Goal: Transaction & Acquisition: Obtain resource

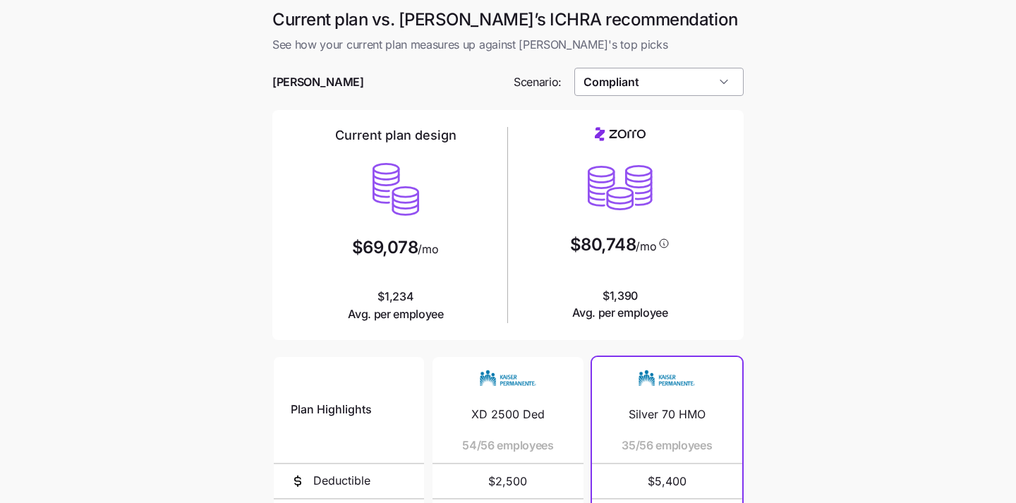
click at [622, 86] on input "Compliant" at bounding box center [659, 82] width 170 height 28
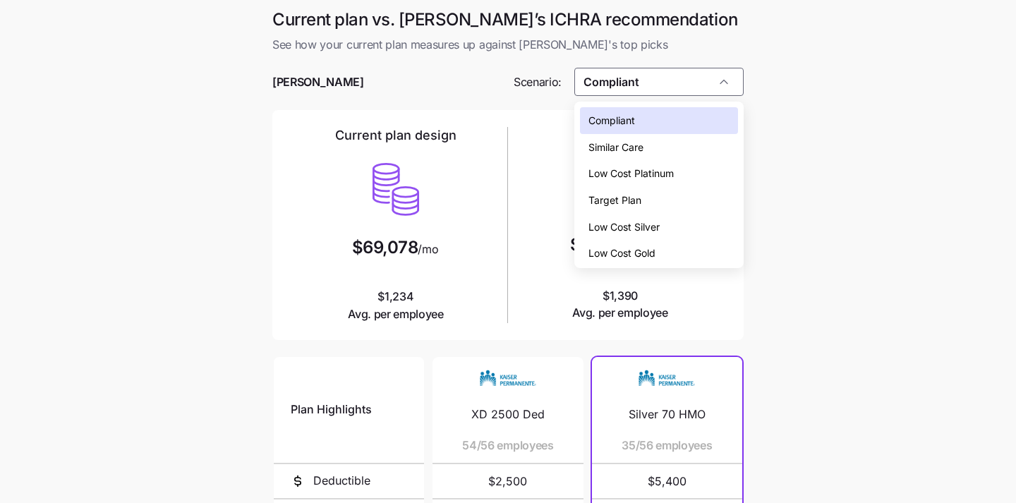
click at [909, 253] on main "Current plan vs. Zorro’s ICHRA recommendation See how your current plan measure…" at bounding box center [508, 385] width 1016 height 771
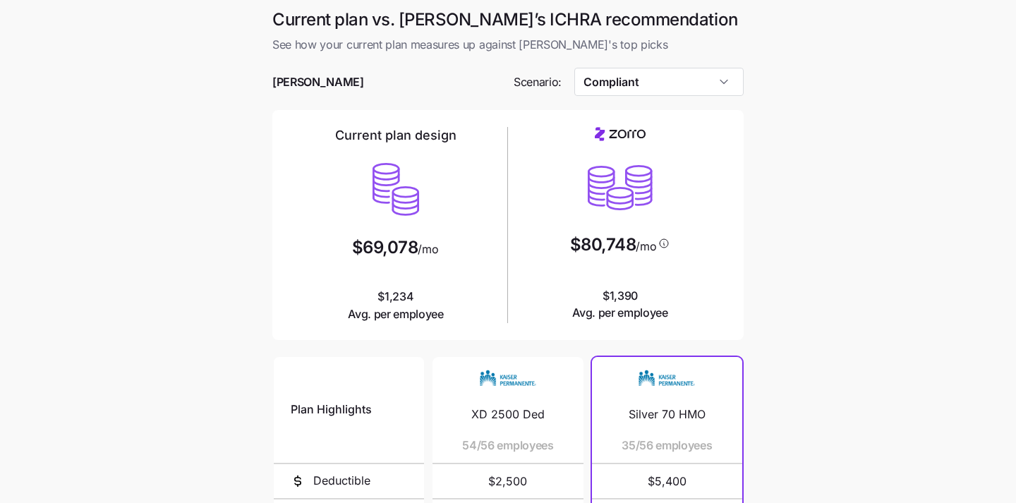
scroll to position [267, 0]
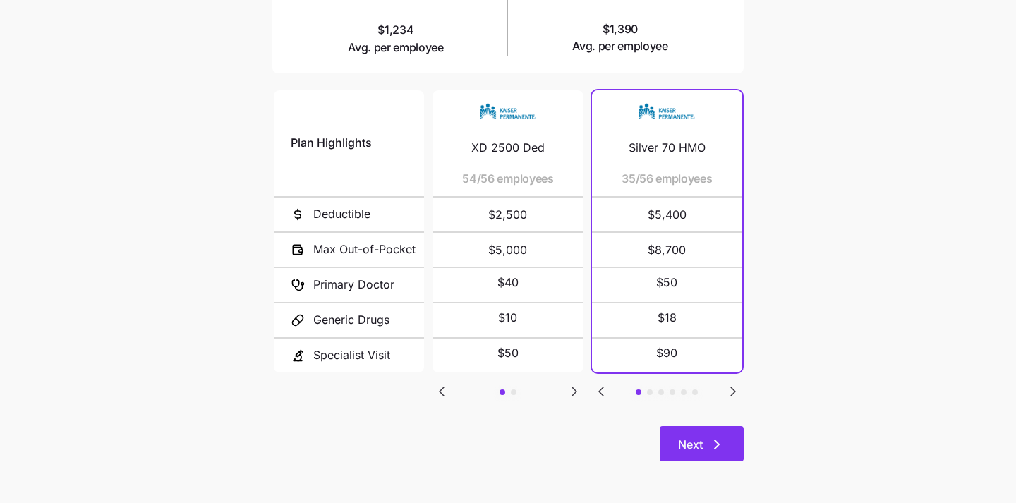
click at [695, 442] on span "Next" at bounding box center [690, 444] width 25 height 17
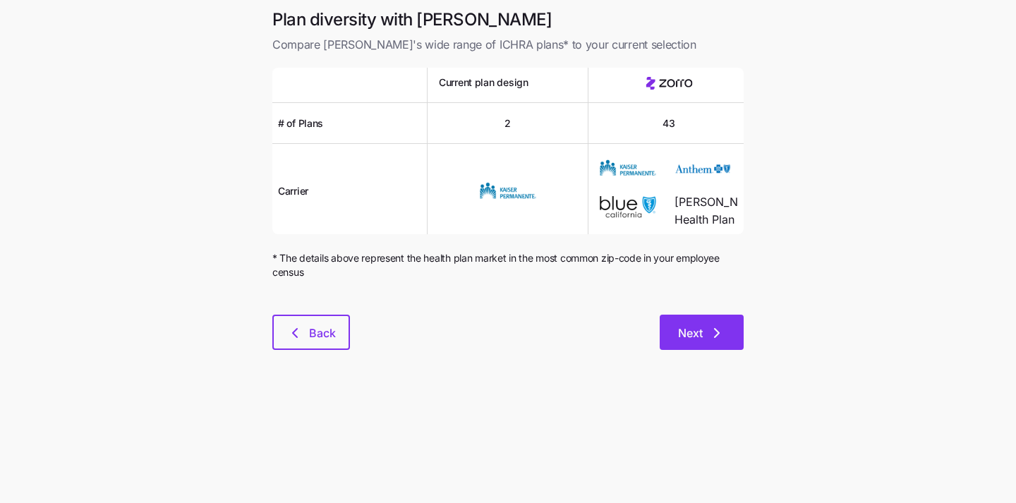
click at [687, 334] on span "Next" at bounding box center [690, 333] width 25 height 17
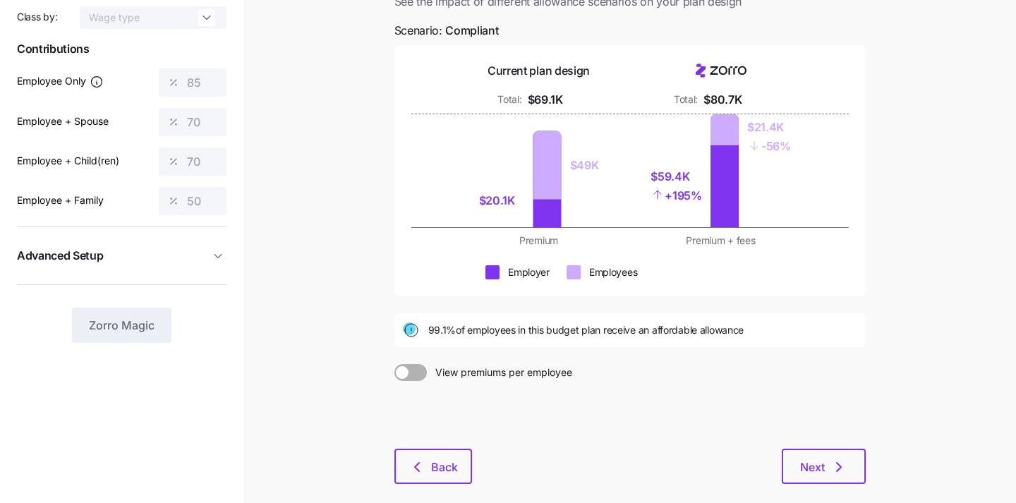
scroll to position [191, 0]
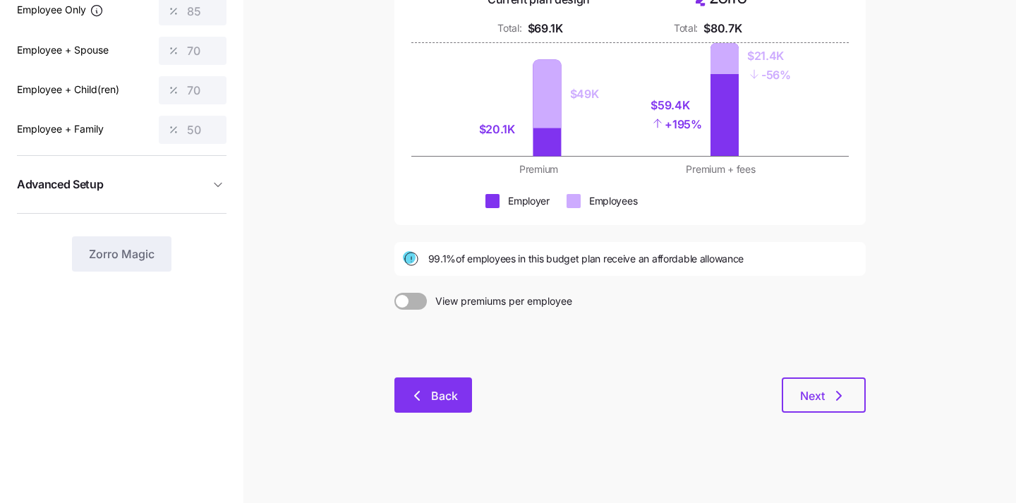
click at [440, 388] on span "Back" at bounding box center [444, 395] width 27 height 17
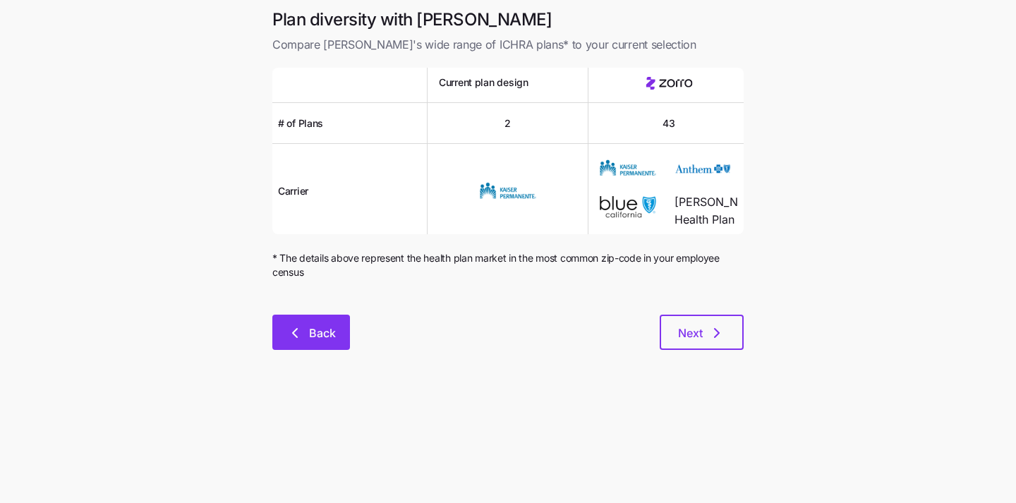
click at [277, 332] on button "Back" at bounding box center [311, 332] width 78 height 35
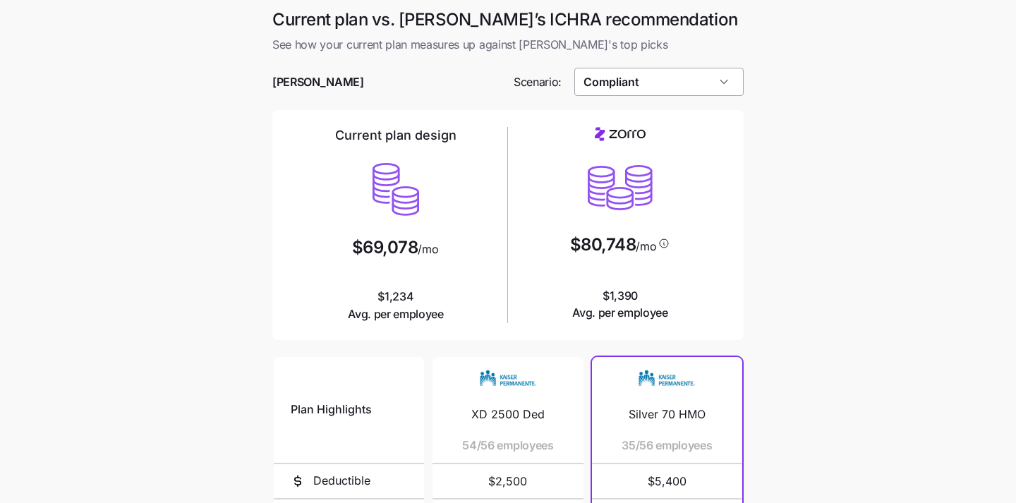
click at [653, 84] on input "Compliant" at bounding box center [659, 82] width 170 height 28
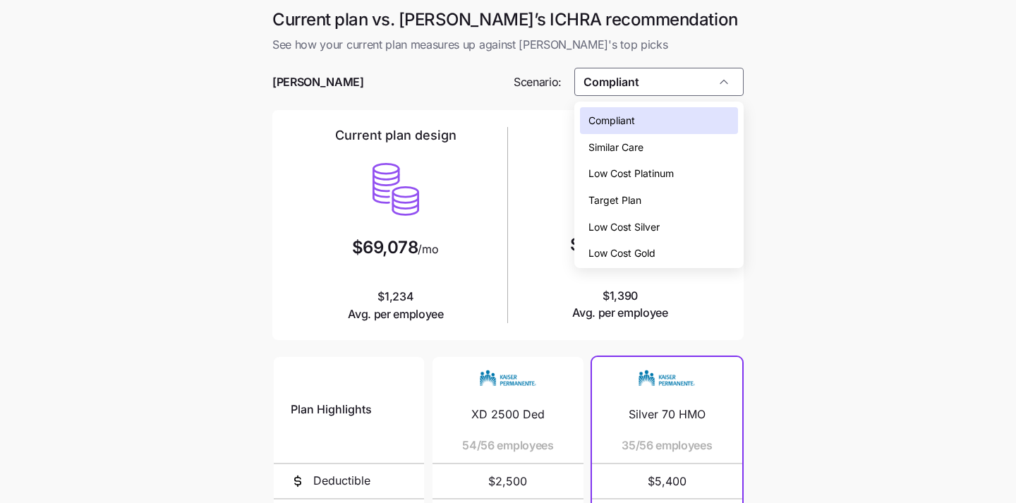
click at [645, 224] on span "Low Cost Silver" at bounding box center [623, 227] width 71 height 16
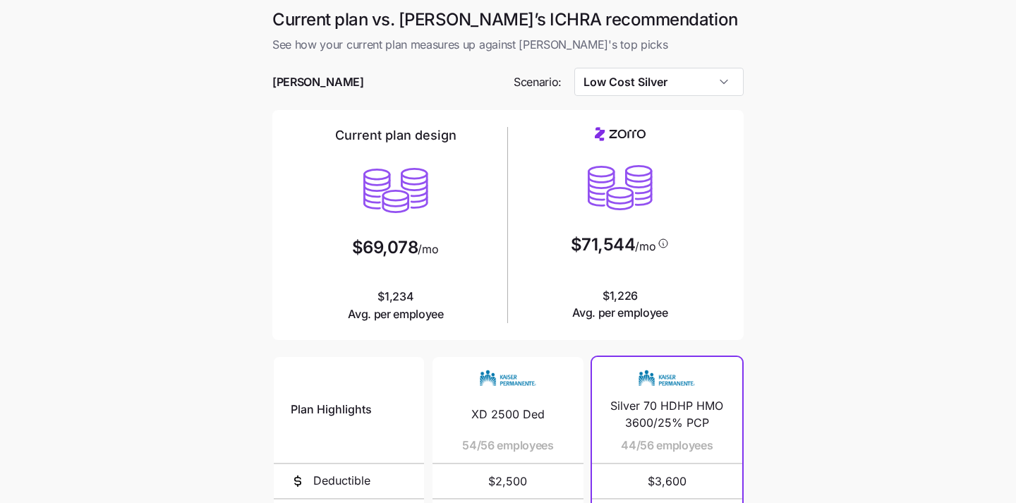
type input "Low Cost Silver"
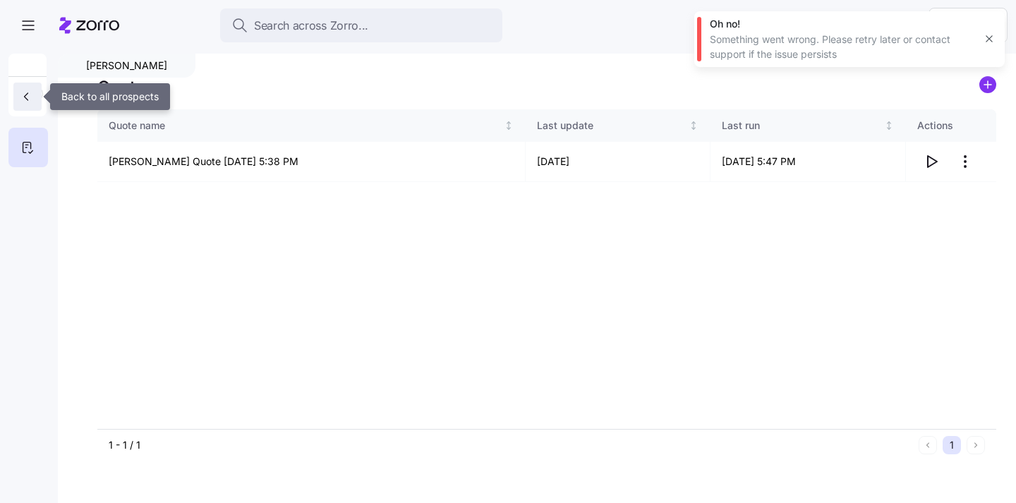
click at [31, 95] on icon "button" at bounding box center [26, 97] width 14 height 14
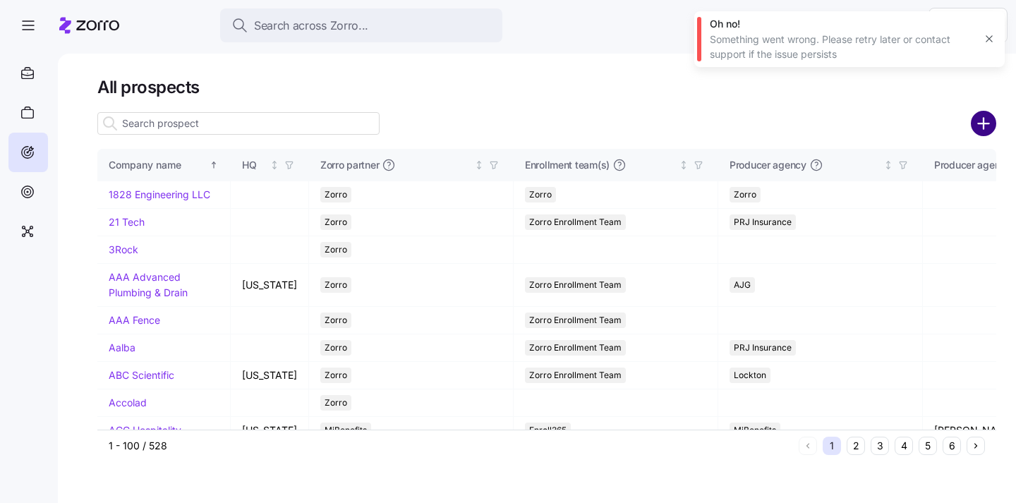
click at [984, 122] on circle "add icon" at bounding box center [983, 123] width 23 height 23
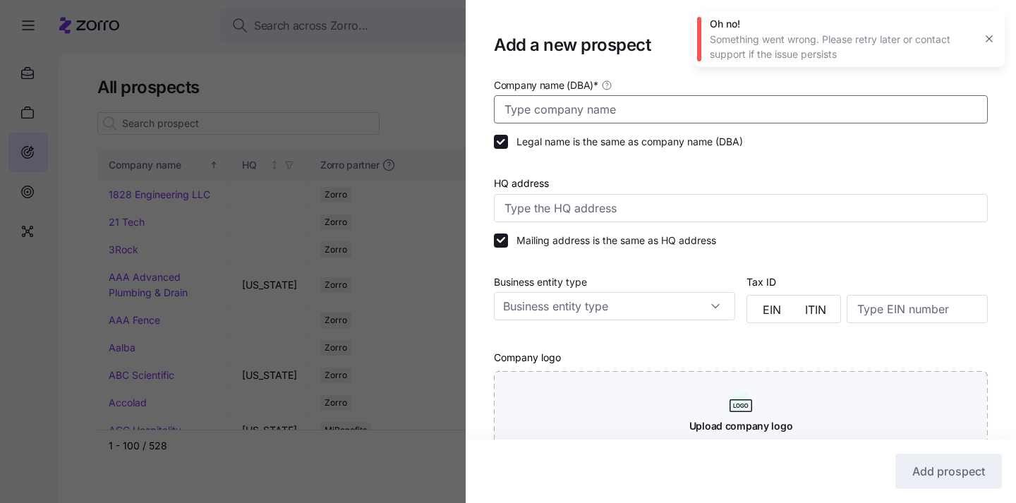
click at [693, 107] on input "Company name (DBA) *" at bounding box center [741, 109] width 494 height 28
type input "Genesail"
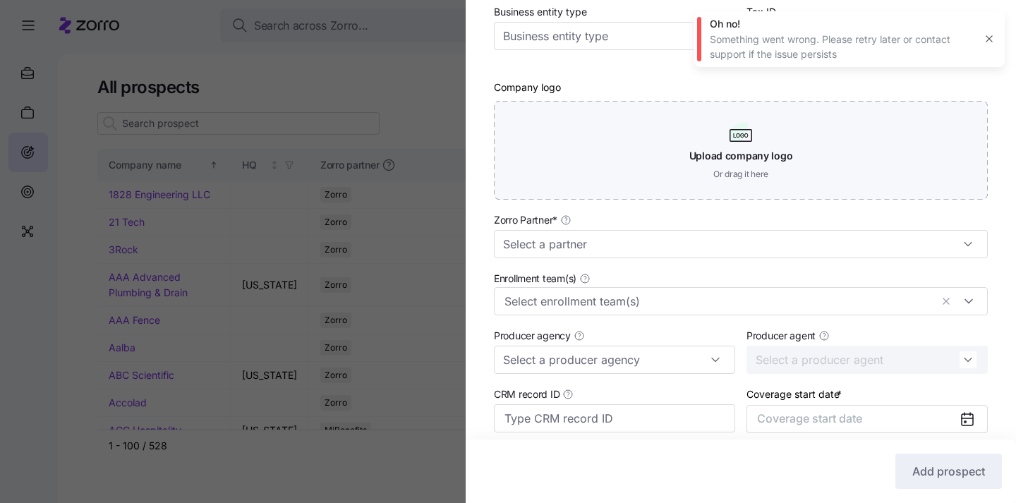
scroll to position [277, 0]
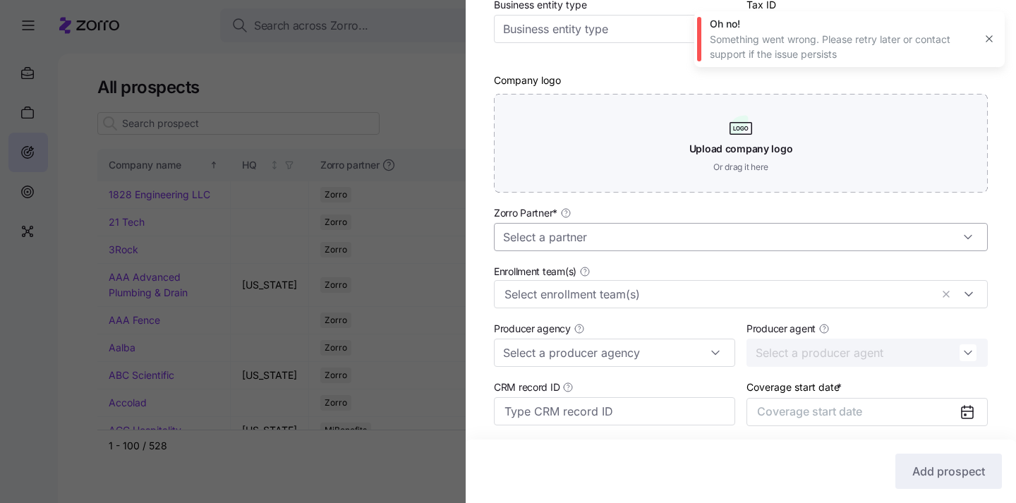
click at [602, 234] on input "Zorro Partner *" at bounding box center [741, 237] width 494 height 28
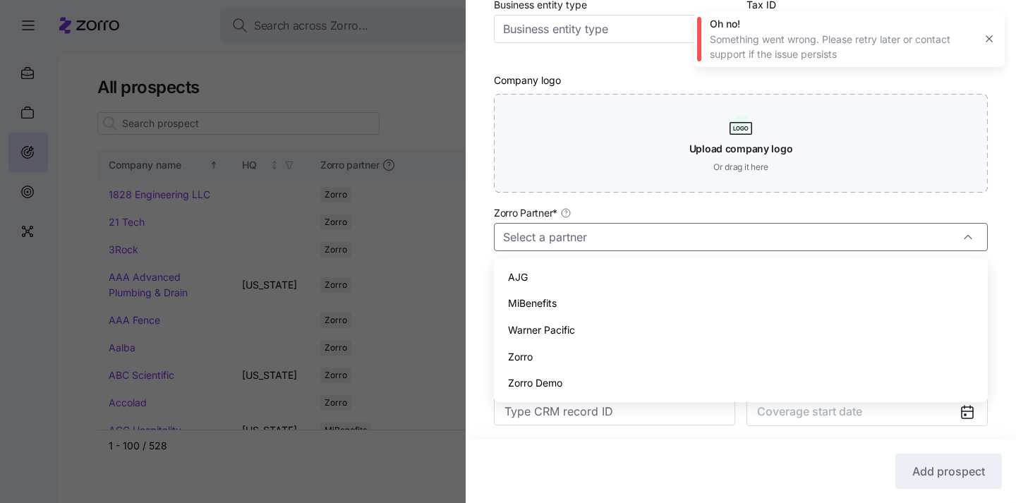
click at [588, 351] on div "Zorro" at bounding box center [741, 357] width 483 height 27
type input "Zorro"
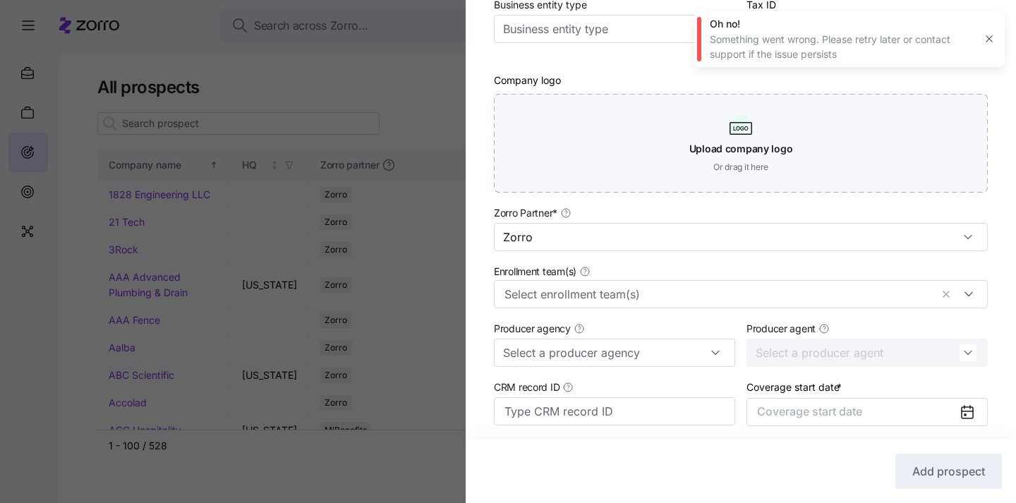
scroll to position [387, 0]
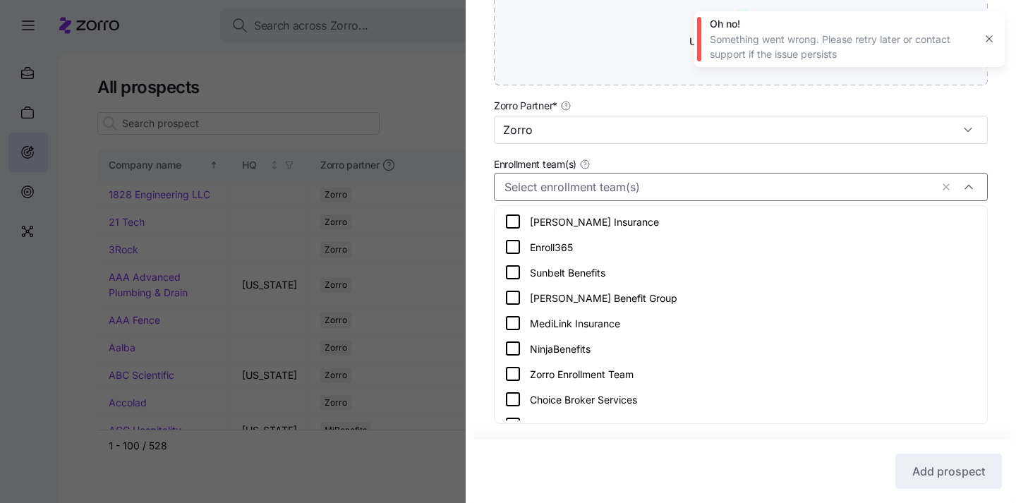
click at [596, 198] on div at bounding box center [741, 187] width 494 height 28
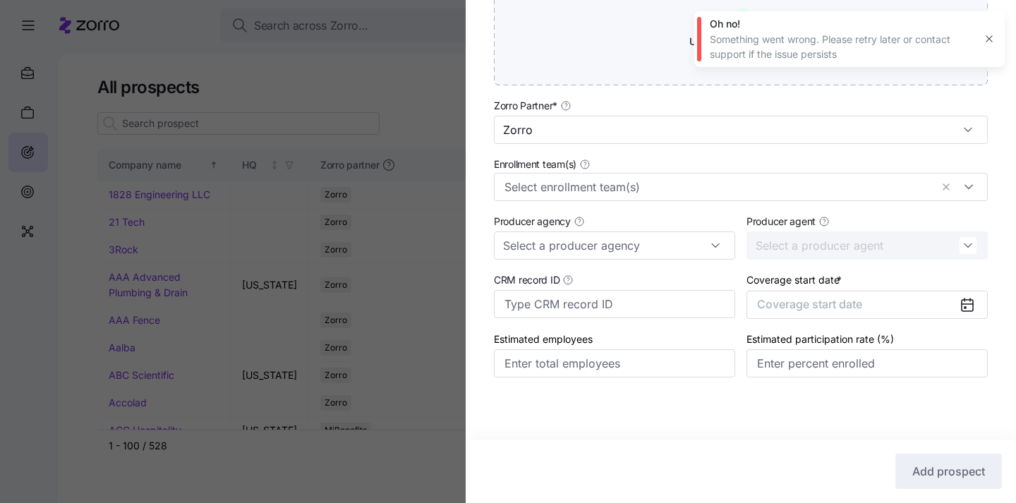
click at [679, 147] on div "Zorro Partner * Zorro" at bounding box center [740, 120] width 505 height 59
click at [810, 295] on button "Coverage start date" at bounding box center [867, 305] width 241 height 28
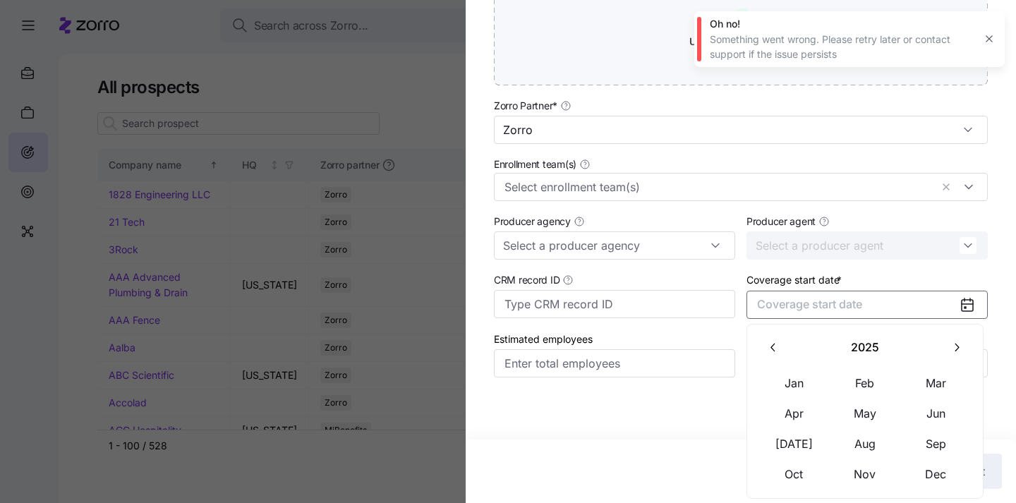
click at [949, 344] on button "button" at bounding box center [957, 348] width 30 height 30
click at [811, 381] on button "Jan" at bounding box center [794, 383] width 71 height 30
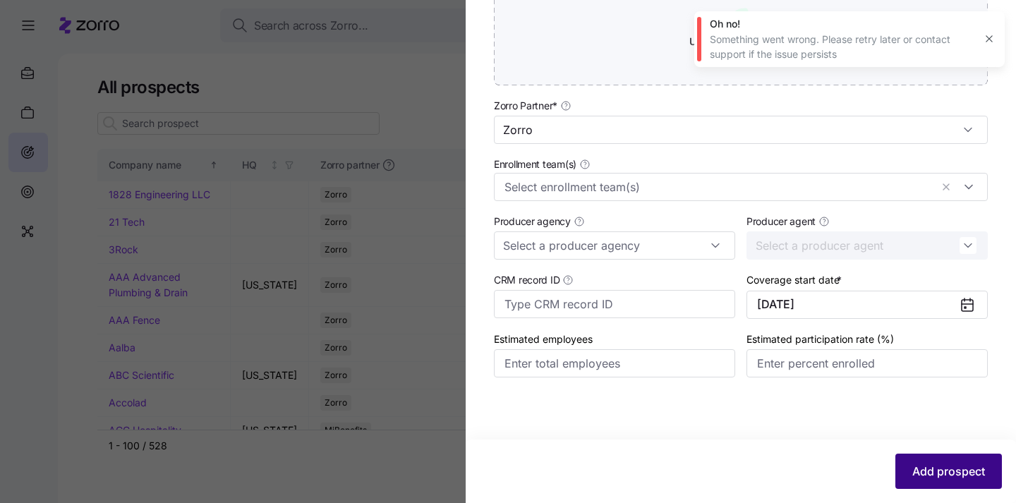
click at [938, 471] on span "Add prospect" at bounding box center [948, 471] width 73 height 17
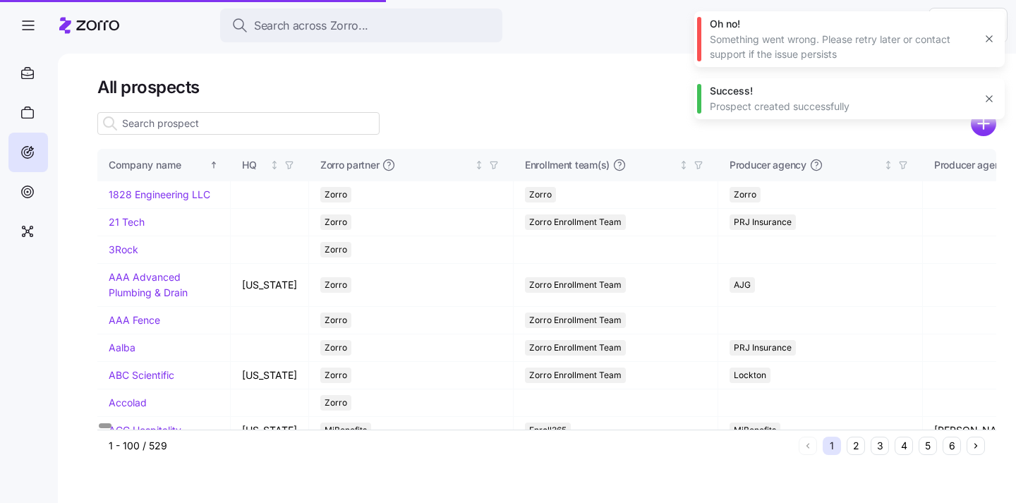
click at [237, 121] on input at bounding box center [238, 123] width 282 height 23
type input "g"
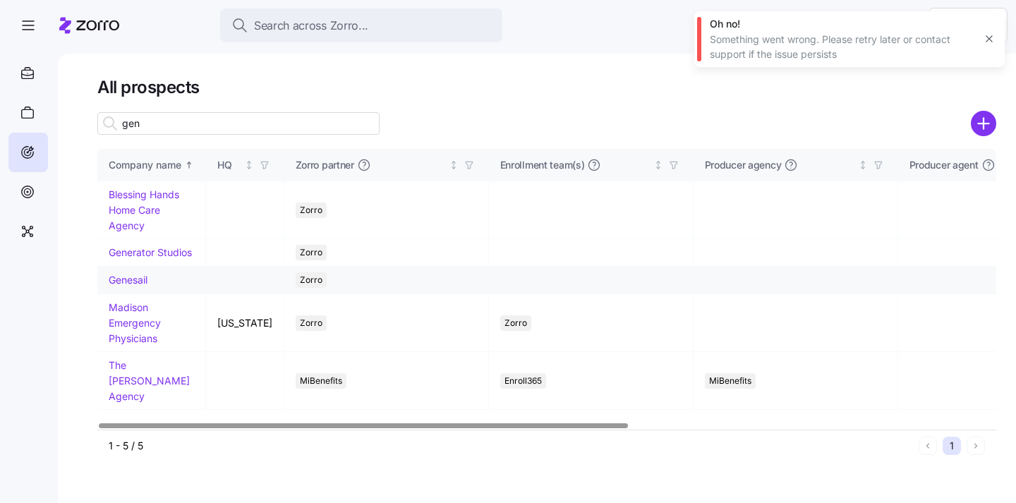
type input "gen"
click at [118, 282] on link "Genesail" at bounding box center [128, 280] width 39 height 12
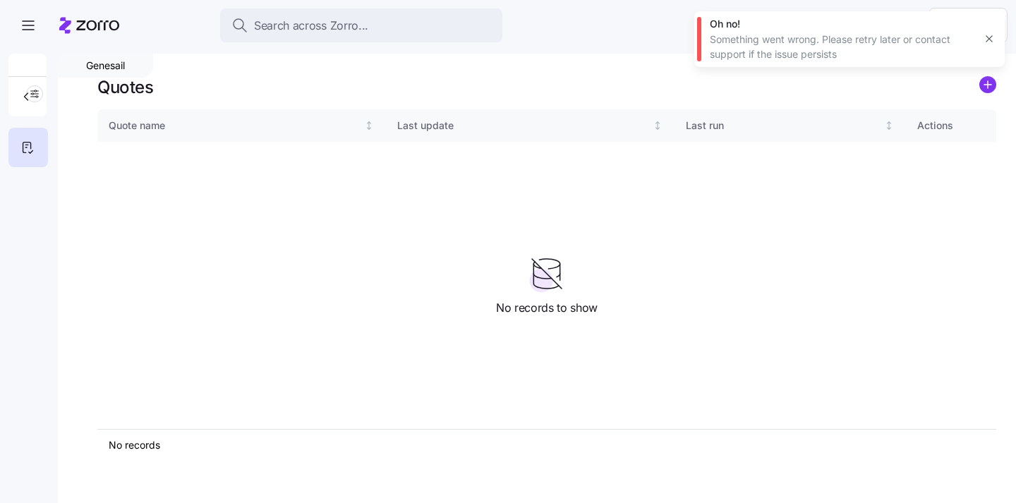
click at [989, 85] on icon "add icon" at bounding box center [987, 85] width 7 height 0
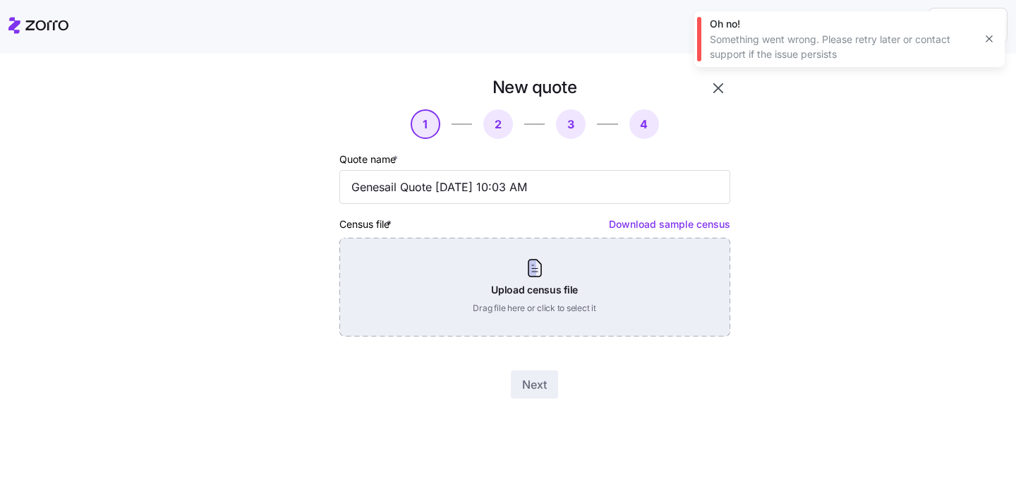
click at [519, 296] on div "Upload census file Drag file here or click to select it" at bounding box center [534, 287] width 391 height 99
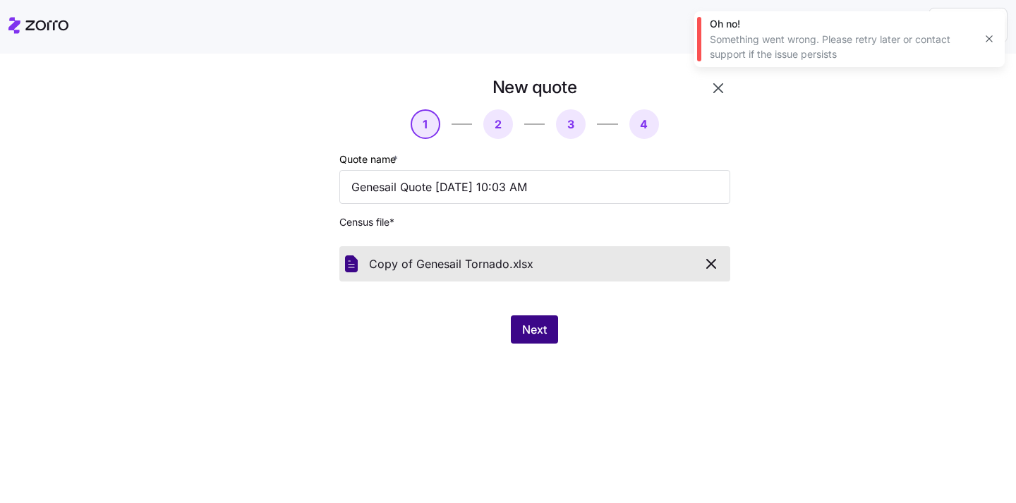
click at [533, 333] on span "Next" at bounding box center [534, 329] width 25 height 17
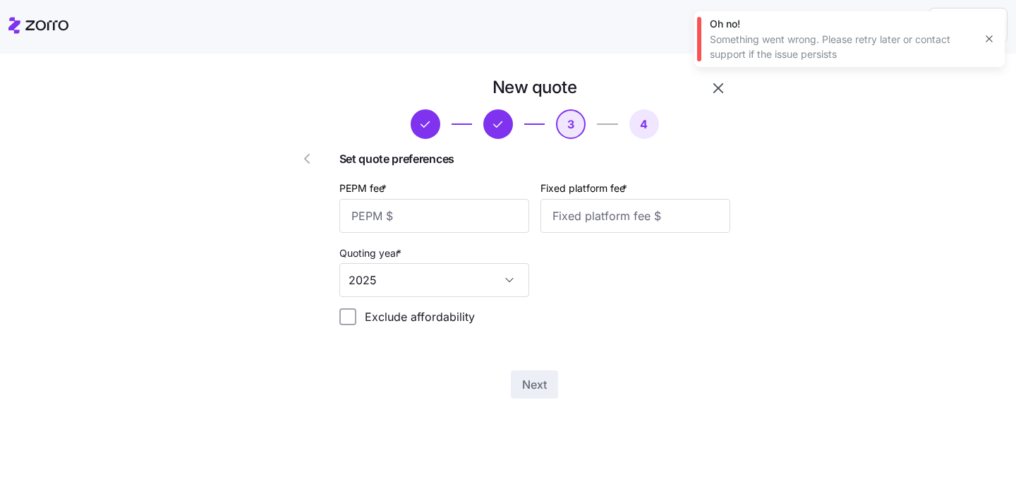
click at [362, 193] on label "PEPM fee *" at bounding box center [364, 189] width 50 height 16
click at [362, 199] on input "PEPM fee *" at bounding box center [434, 216] width 190 height 34
click at [368, 219] on input "PEPM fee *" at bounding box center [434, 216] width 190 height 34
type input "50"
click at [574, 219] on input "Fixed platform fee *" at bounding box center [635, 216] width 190 height 34
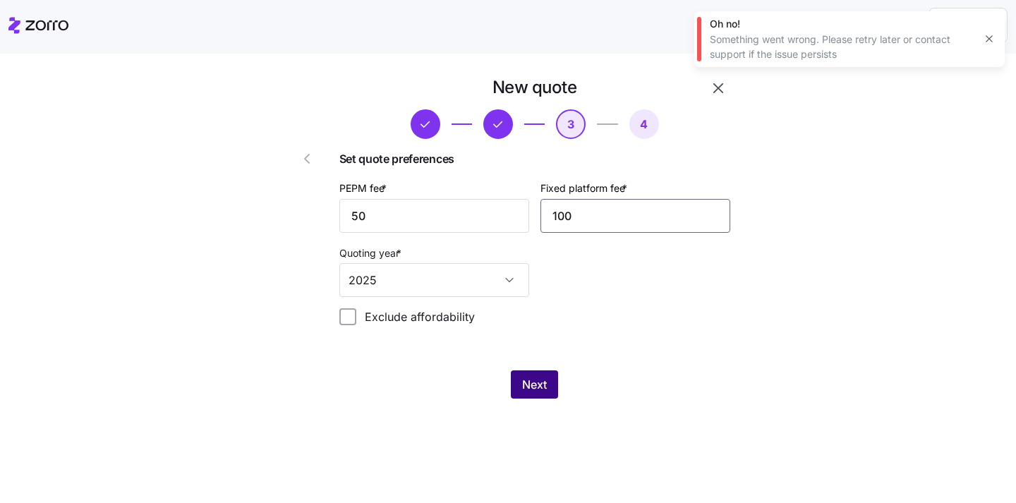
type input "100"
click at [528, 385] on span "Next" at bounding box center [534, 384] width 25 height 17
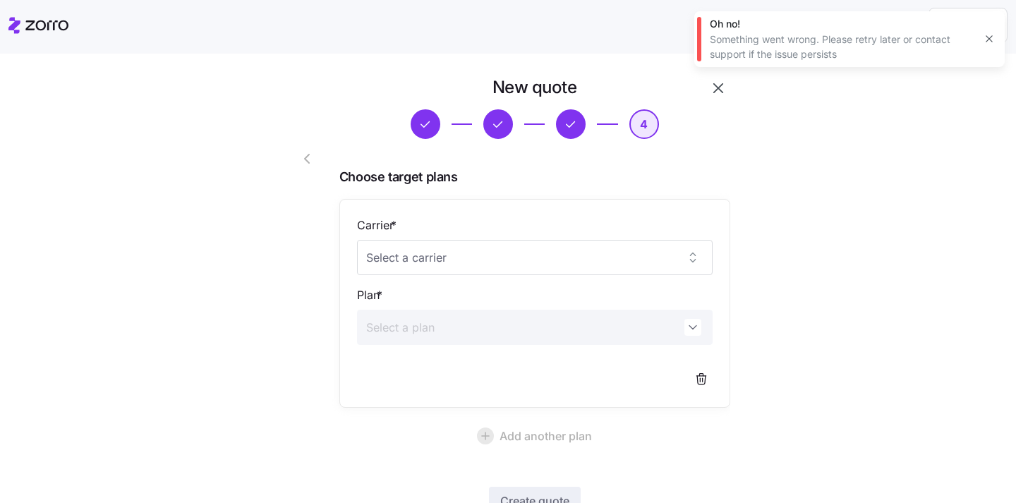
scroll to position [104, 0]
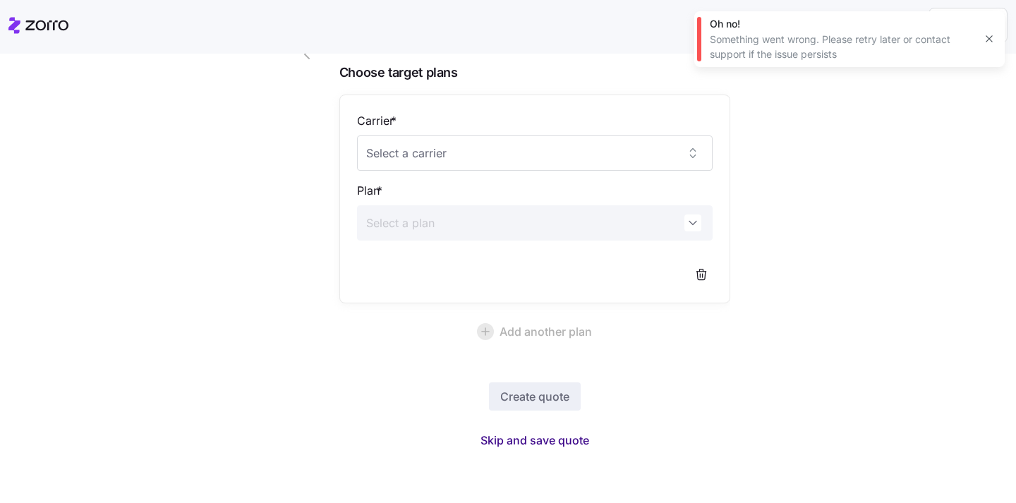
click at [534, 440] on span "Skip and save quote" at bounding box center [535, 440] width 109 height 17
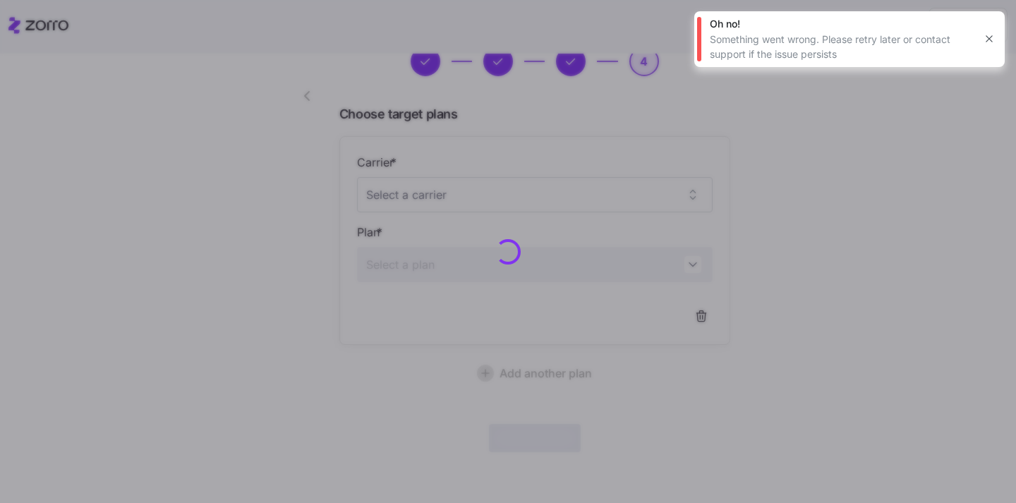
scroll to position [62, 0]
click at [990, 42] on icon "button" at bounding box center [989, 38] width 11 height 11
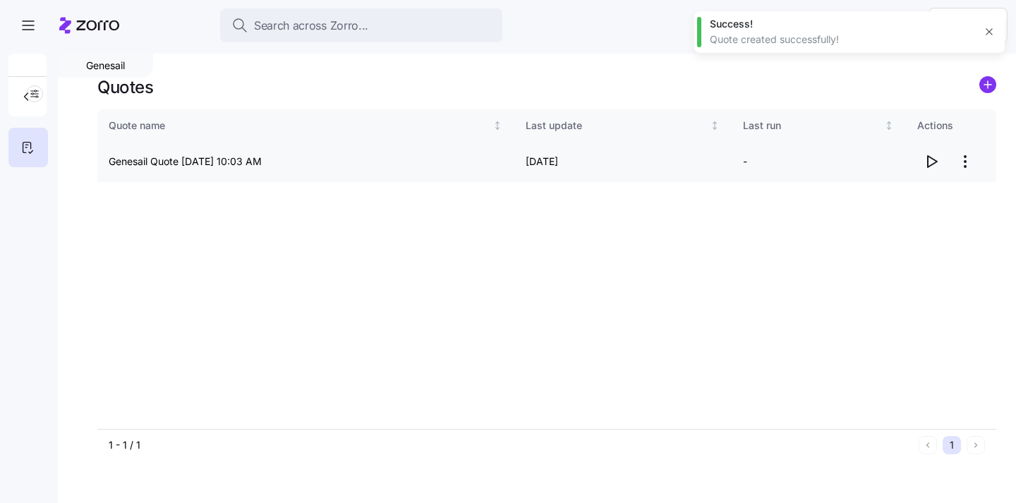
click at [931, 161] on icon "button" at bounding box center [931, 161] width 17 height 17
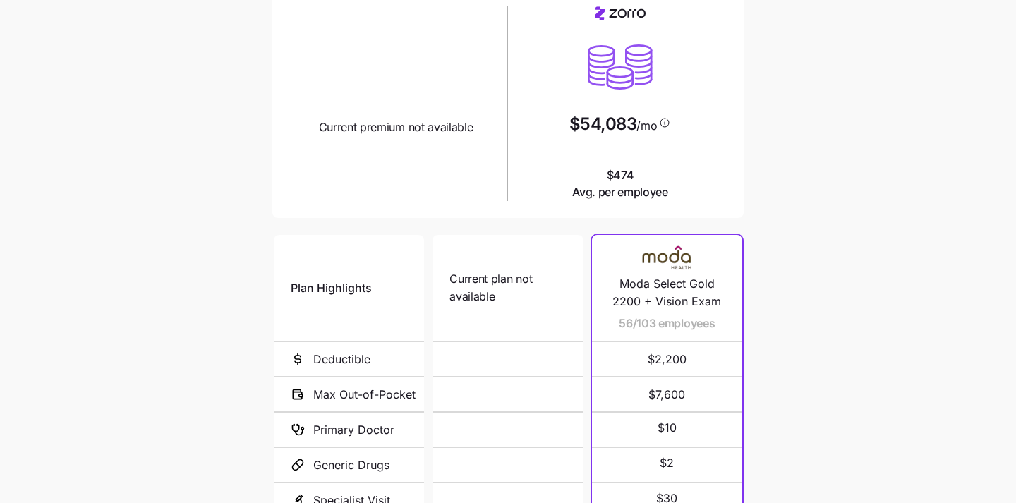
scroll to position [54, 0]
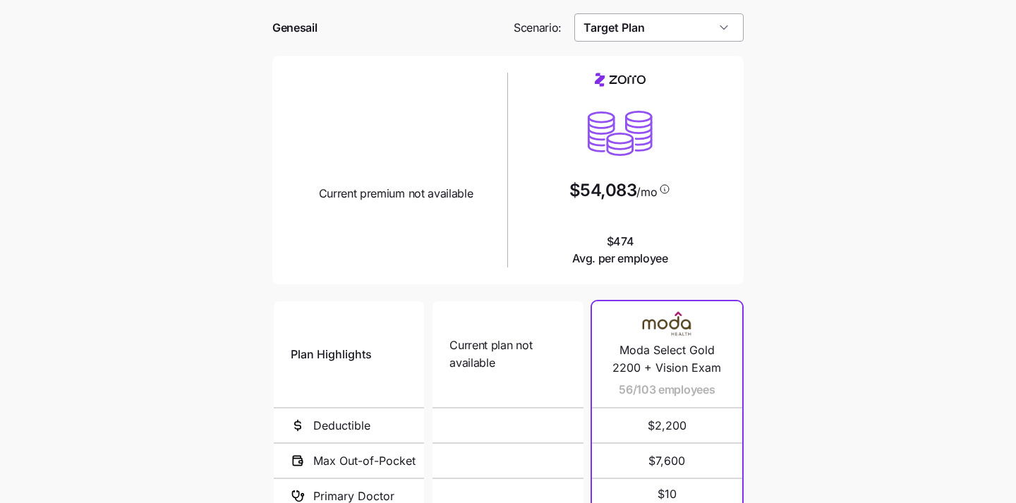
click at [706, 38] on input "Target Plan" at bounding box center [659, 27] width 170 height 28
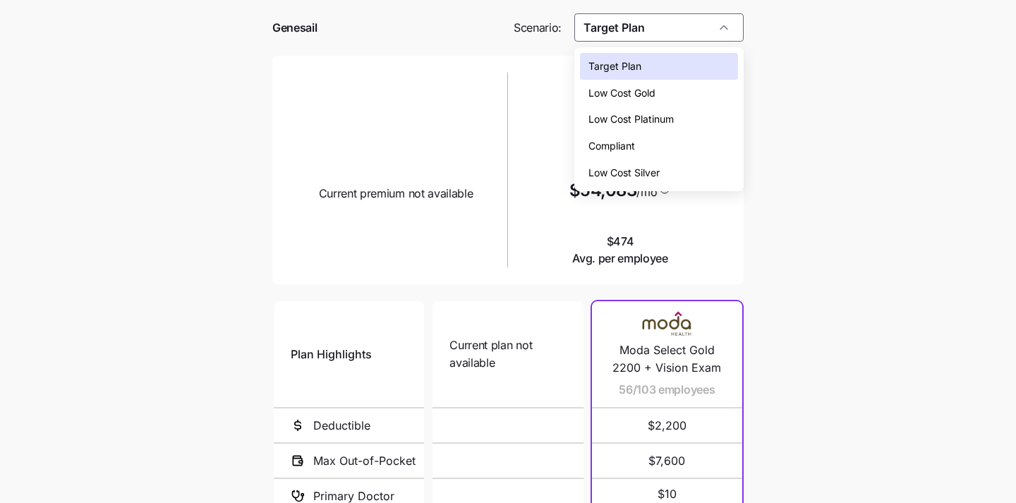
click at [675, 171] on div "Low Cost Silver" at bounding box center [659, 172] width 159 height 27
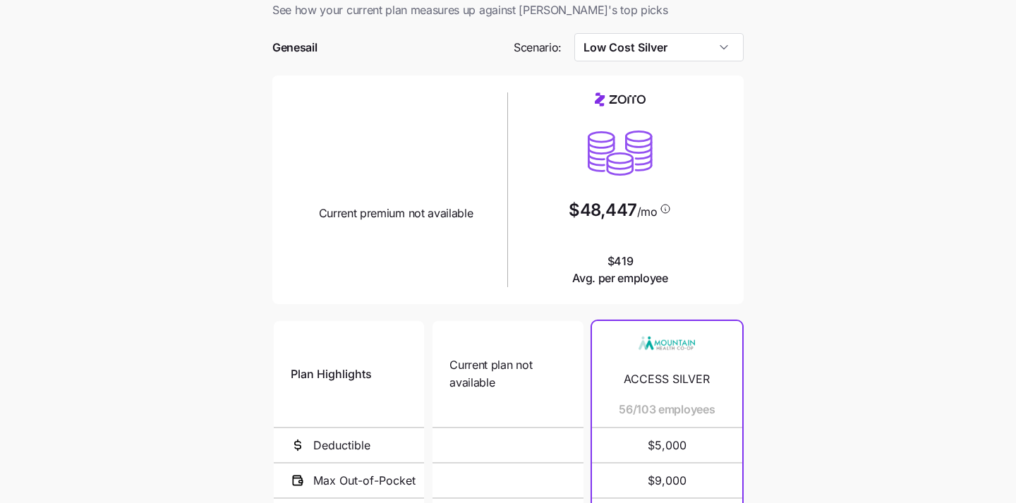
scroll to position [20, 0]
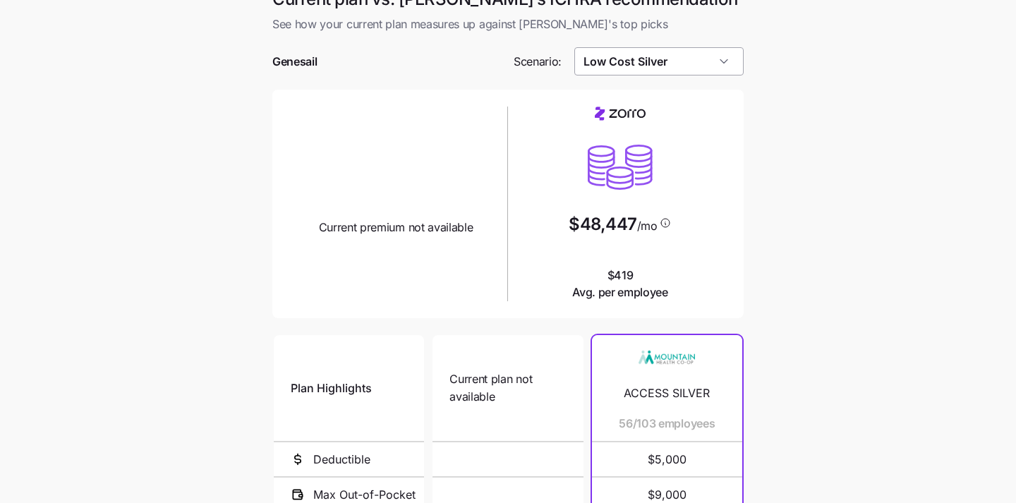
click at [712, 63] on input "Low Cost Silver" at bounding box center [659, 61] width 170 height 28
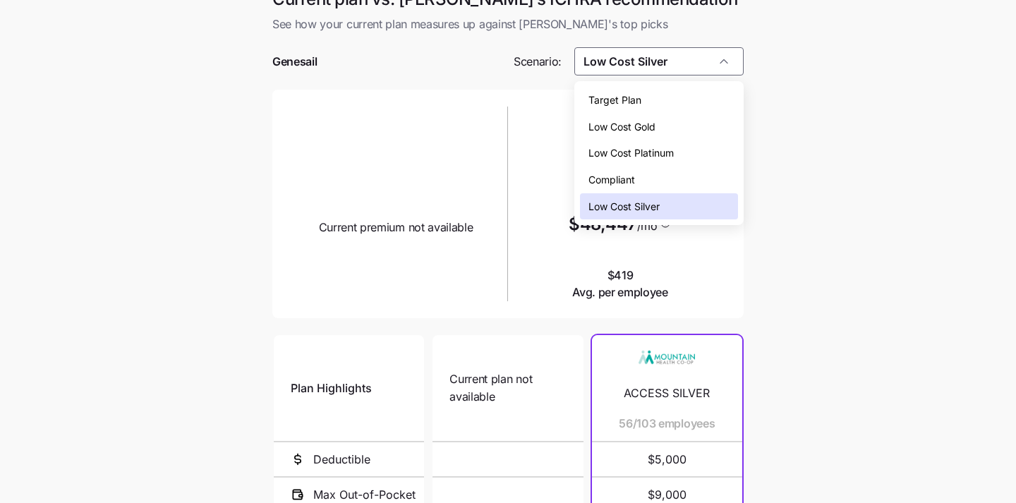
click at [689, 104] on div "Target Plan" at bounding box center [659, 100] width 159 height 27
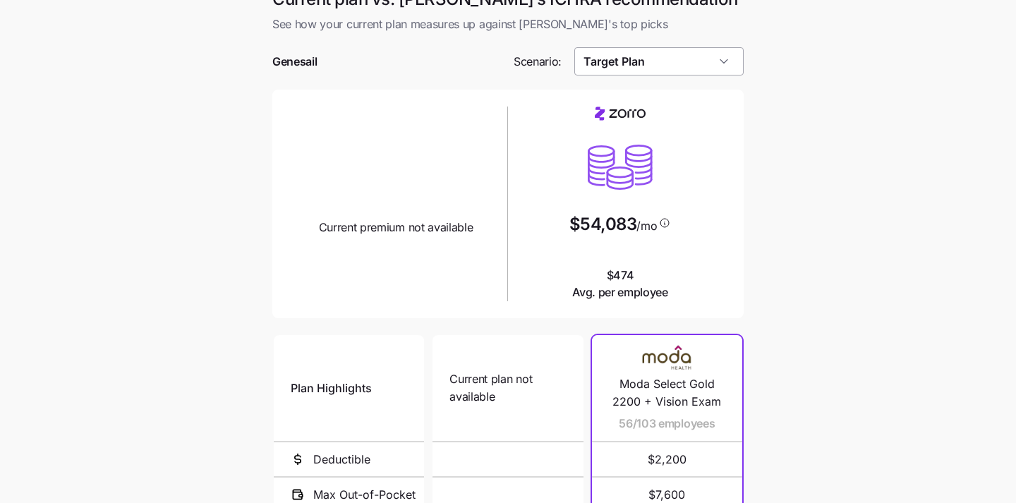
click at [687, 56] on input "Target Plan" at bounding box center [659, 61] width 170 height 28
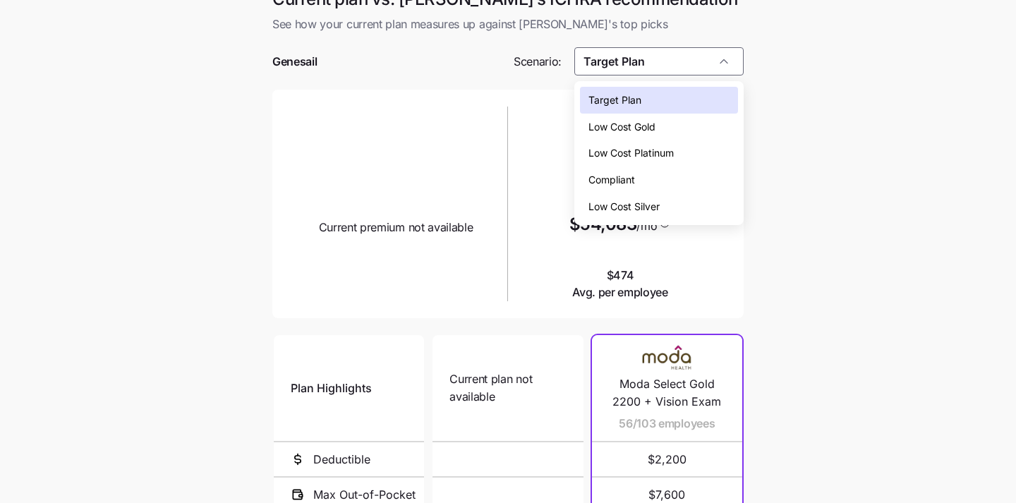
click at [681, 121] on div "Low Cost Gold" at bounding box center [659, 127] width 159 height 27
type input "Low Cost Gold"
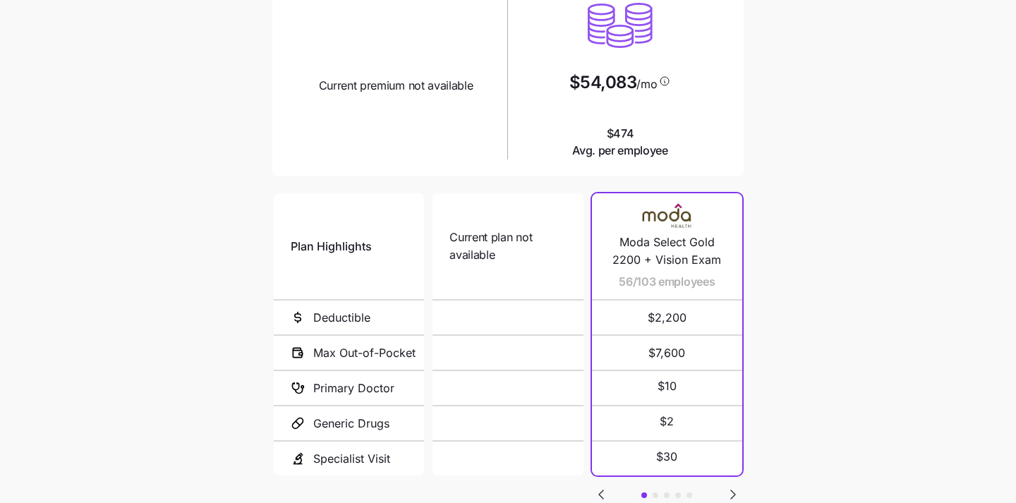
scroll to position [203, 0]
